Goal: Information Seeking & Learning: Learn about a topic

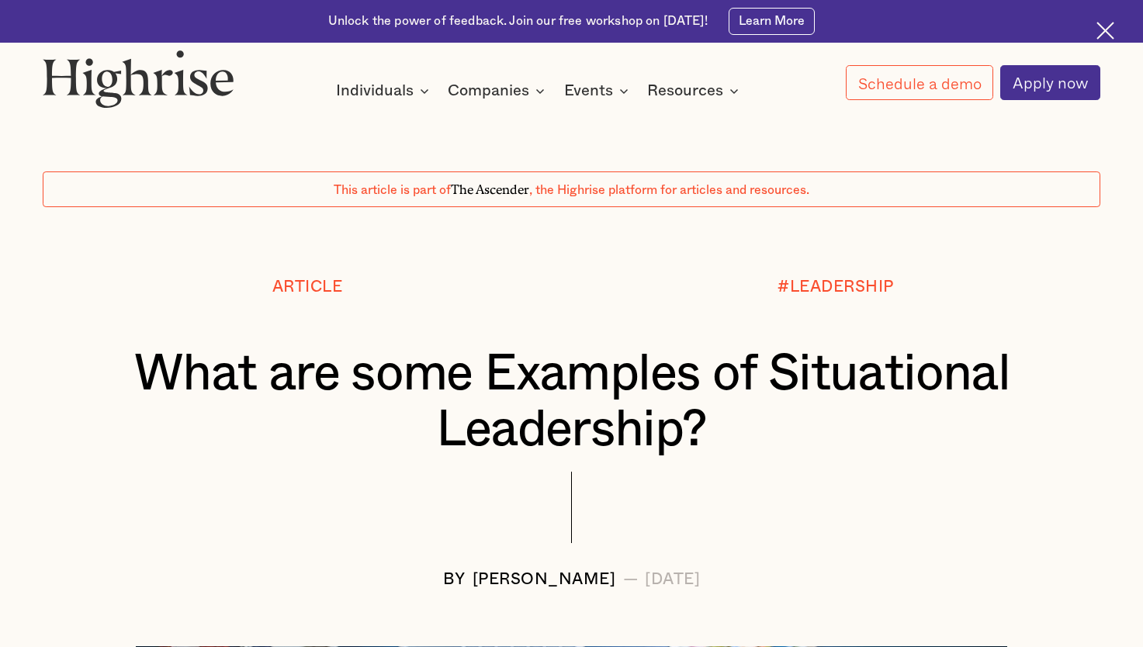
scroll to position [1009, 0]
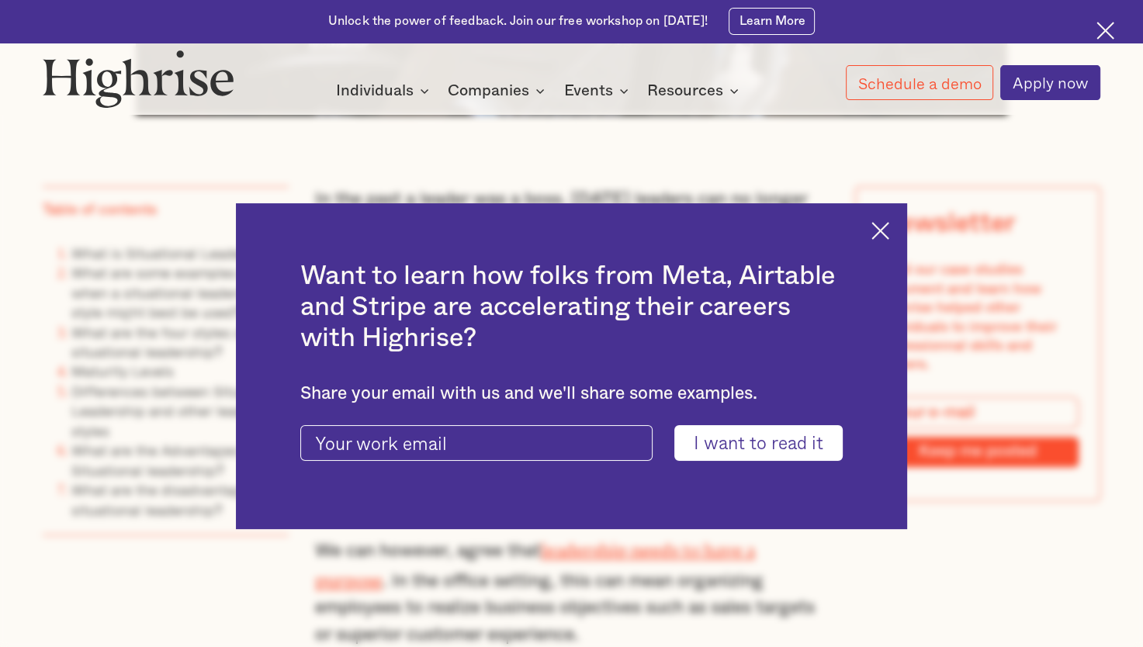
click at [889, 227] on img at bounding box center [881, 231] width 18 height 18
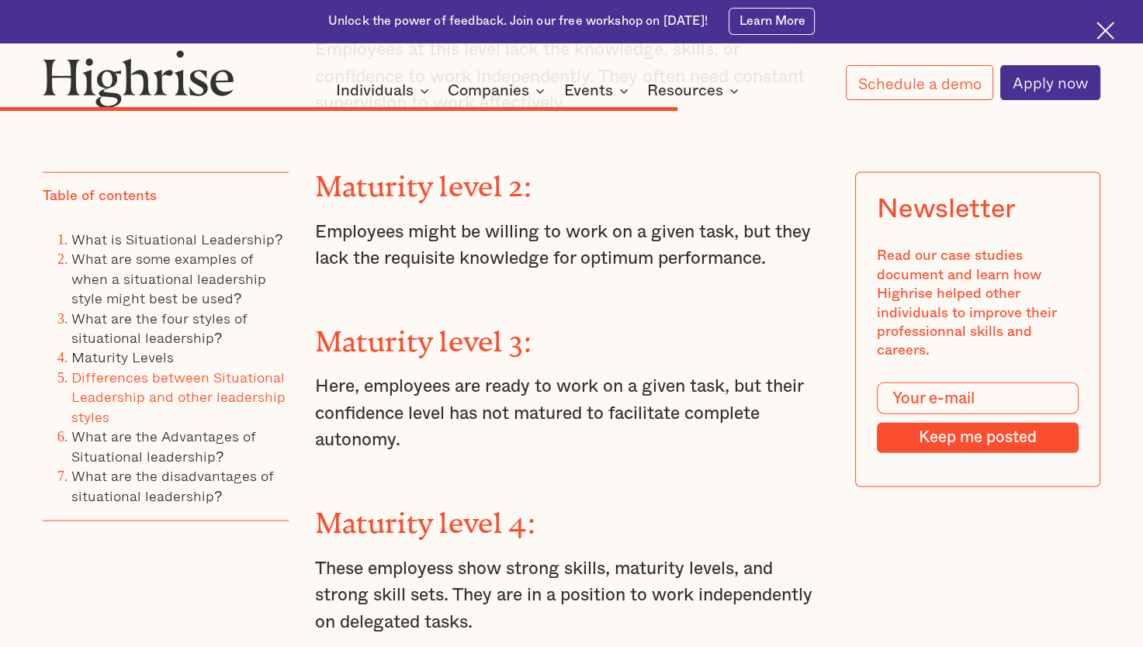
scroll to position [9004, 0]
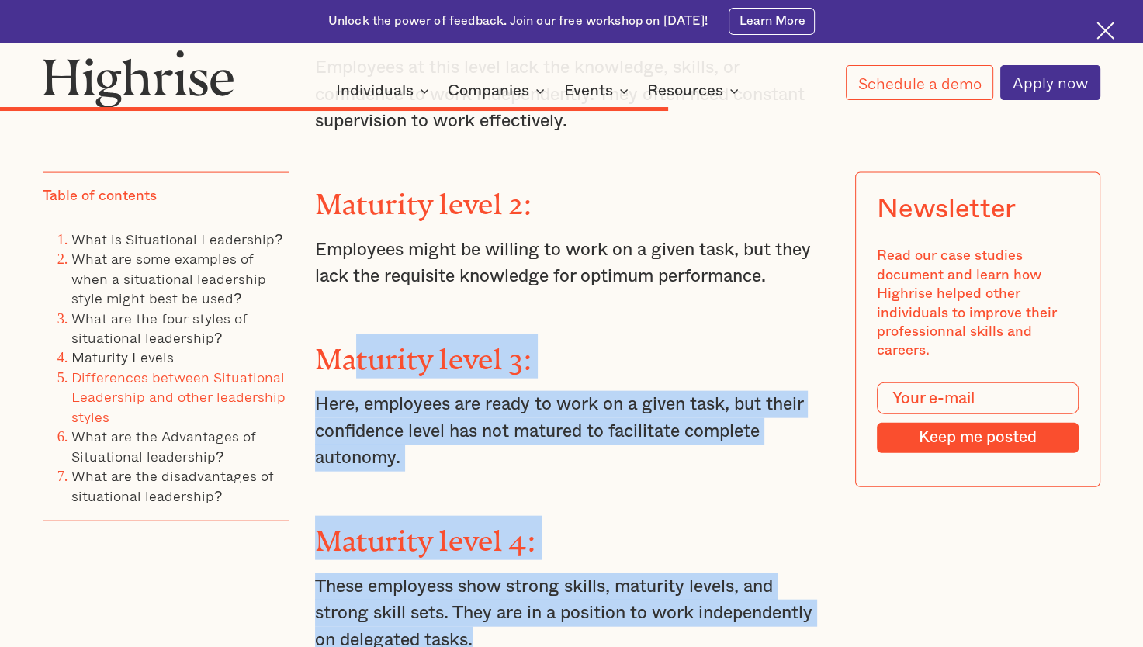
drag, startPoint x: 473, startPoint y: 588, endPoint x: 350, endPoint y: 321, distance: 294.2
click at [350, 323] on div "Maturity Levels [PERSON_NAME] and [PERSON_NAME] further argue that for each lea…" at bounding box center [572, 487] width 514 height 1518
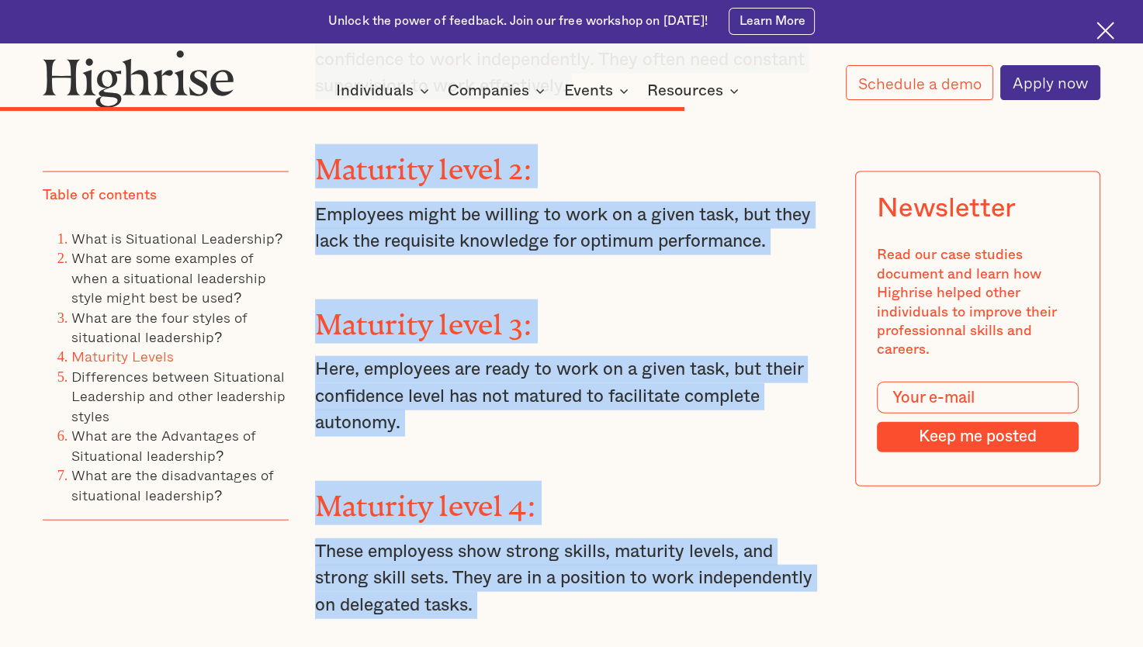
scroll to position [9253, 0]
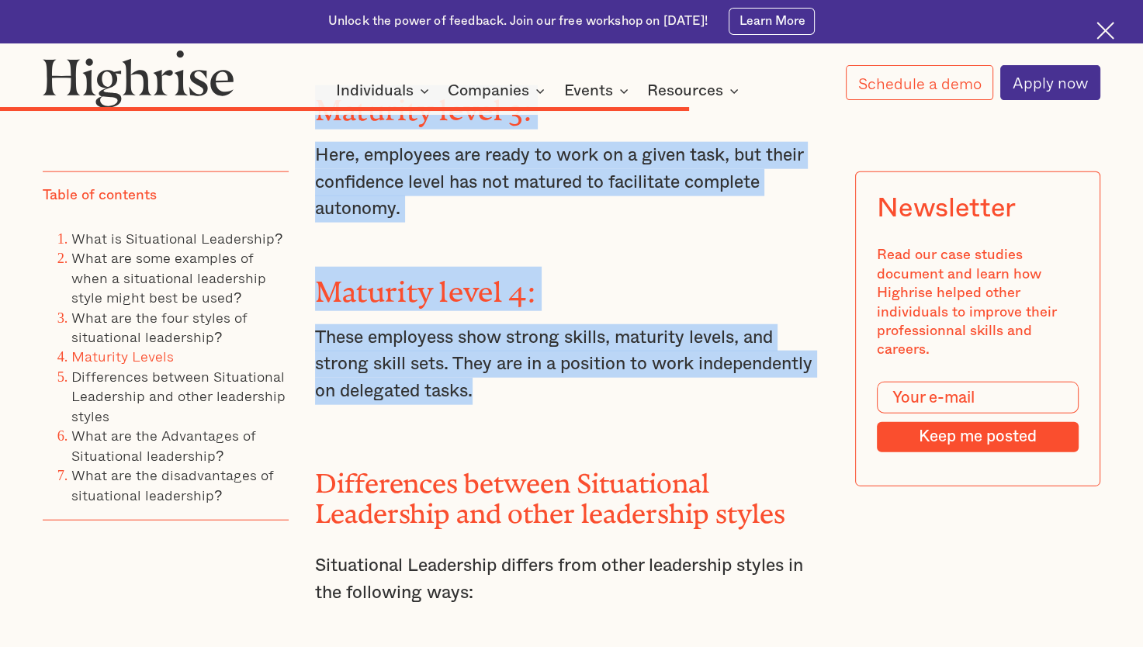
drag, startPoint x: 316, startPoint y: 188, endPoint x: 476, endPoint y: 349, distance: 227.2
click at [476, 349] on div "Maturity Levels [PERSON_NAME] and [PERSON_NAME] further argue that for each lea…" at bounding box center [572, 238] width 514 height 1518
copy div "Maturity Levels [PERSON_NAME] and [PERSON_NAME] further argue that for each lea…"
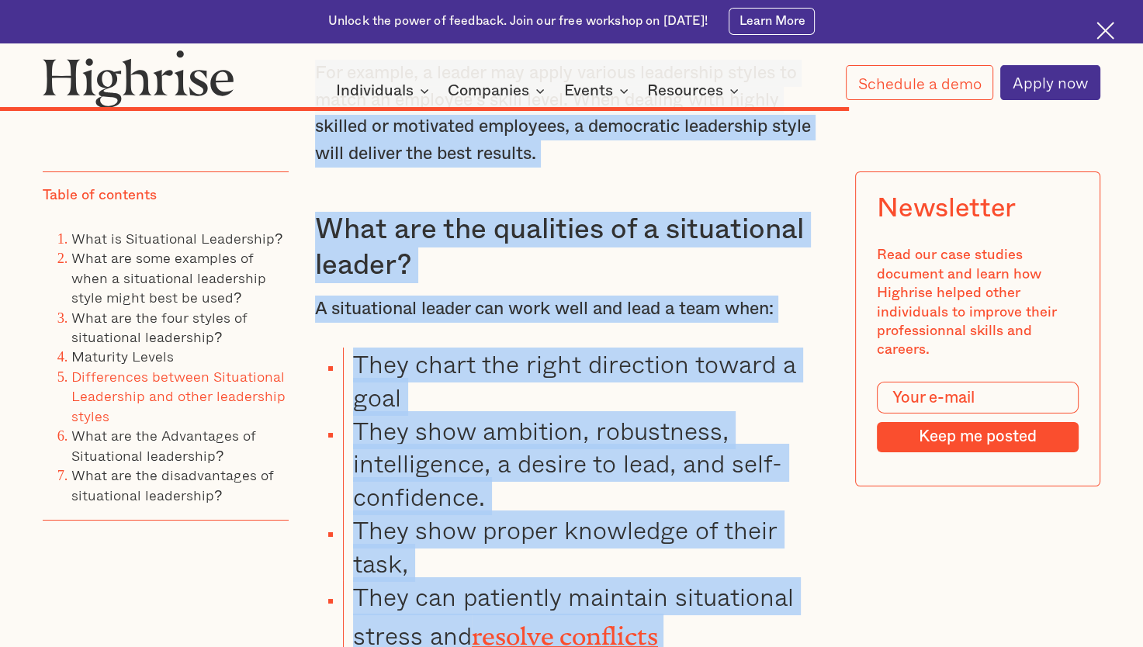
scroll to position [11224, 0]
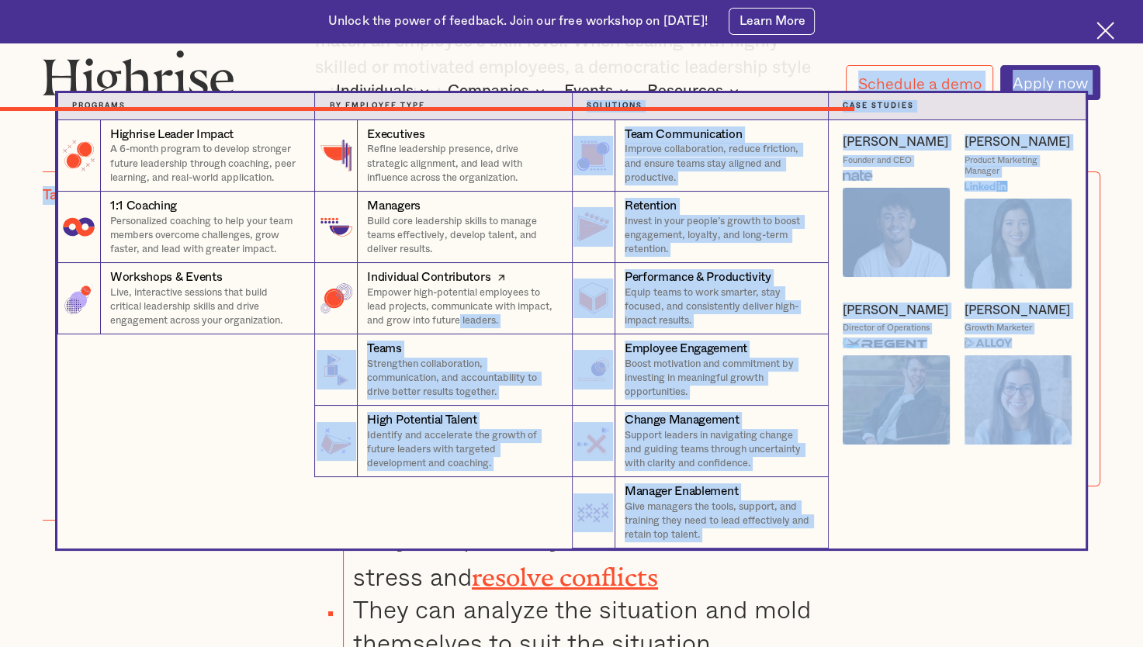
drag, startPoint x: 317, startPoint y: 203, endPoint x: 496, endPoint y: 334, distance: 221.7
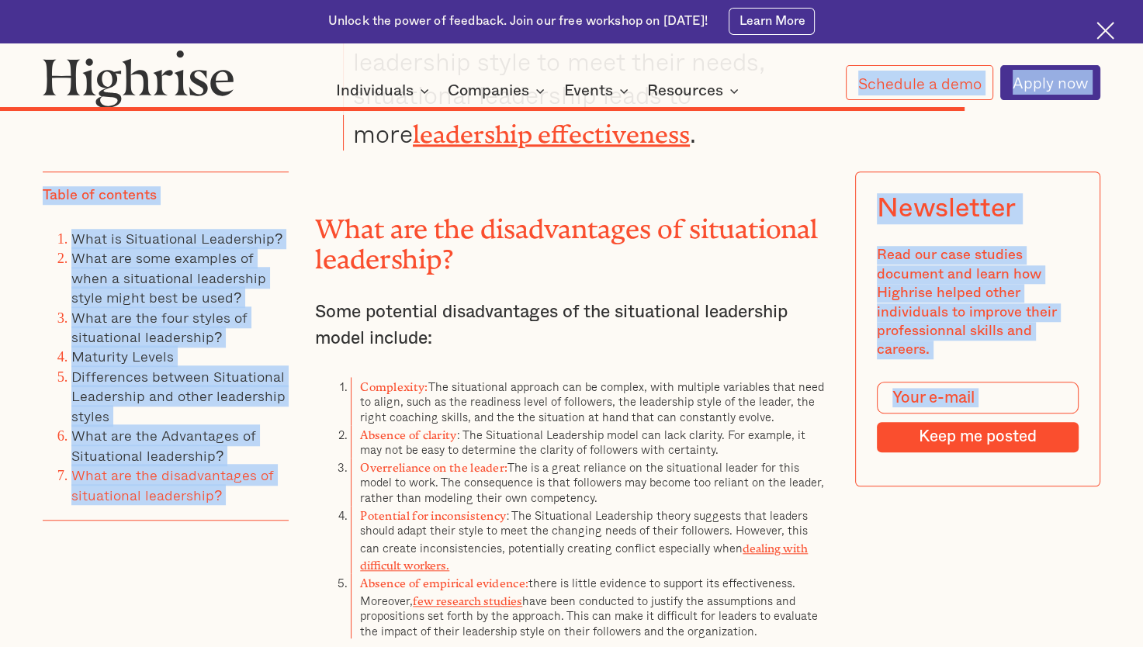
scroll to position [12699, 0]
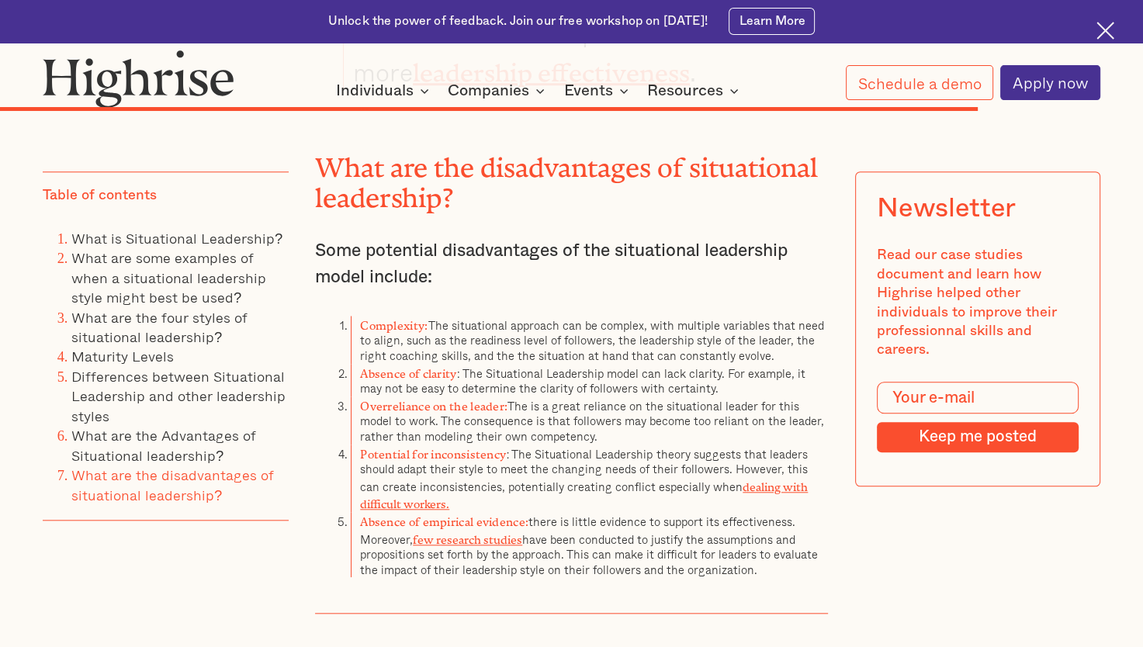
drag, startPoint x: 313, startPoint y: 208, endPoint x: 748, endPoint y: 529, distance: 540.7
copy div "Some potential disadvantages of the situational leadership model include: Compl…"
